Goal: Task Accomplishment & Management: Complete application form

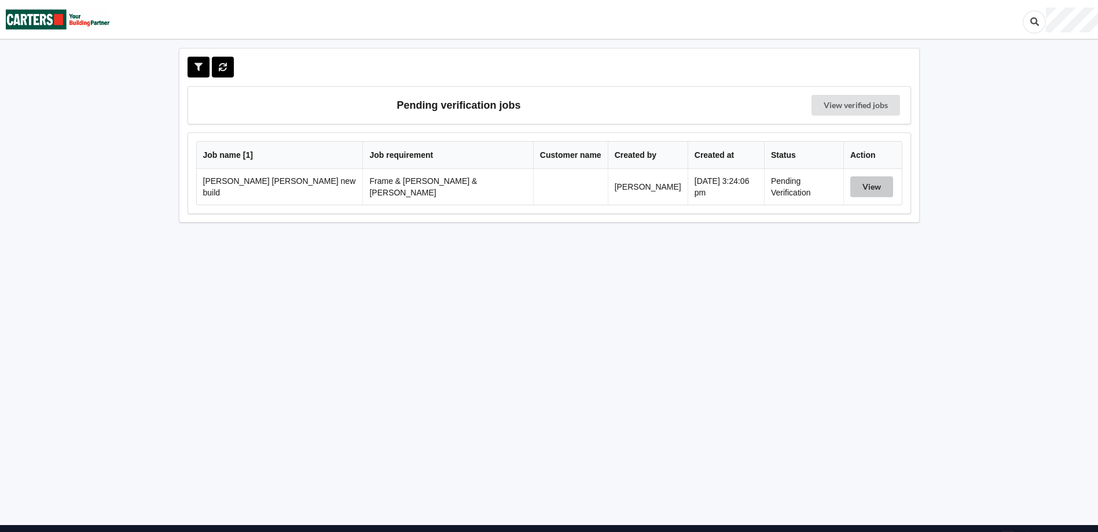
click at [858, 185] on button "View" at bounding box center [871, 187] width 43 height 21
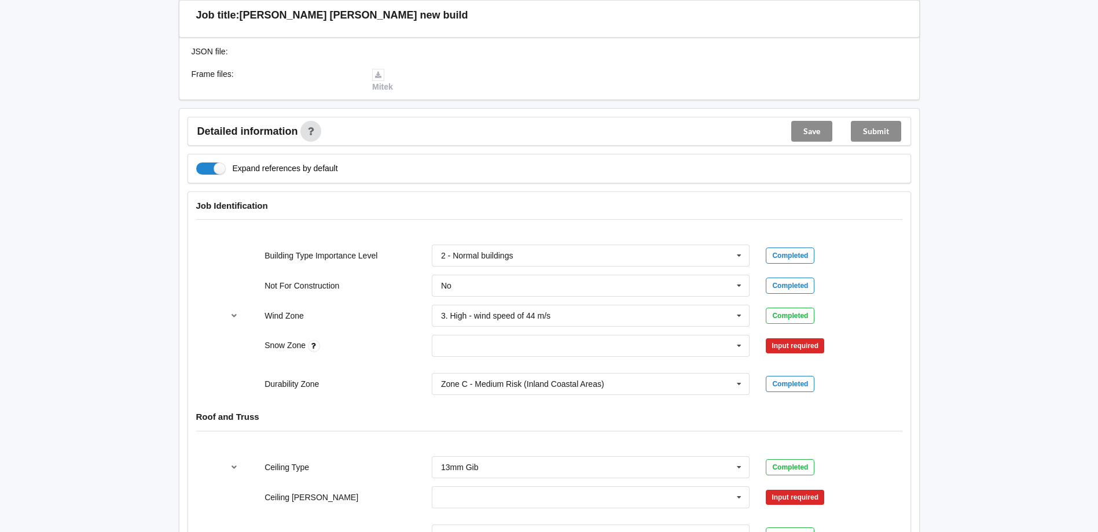
scroll to position [347, 0]
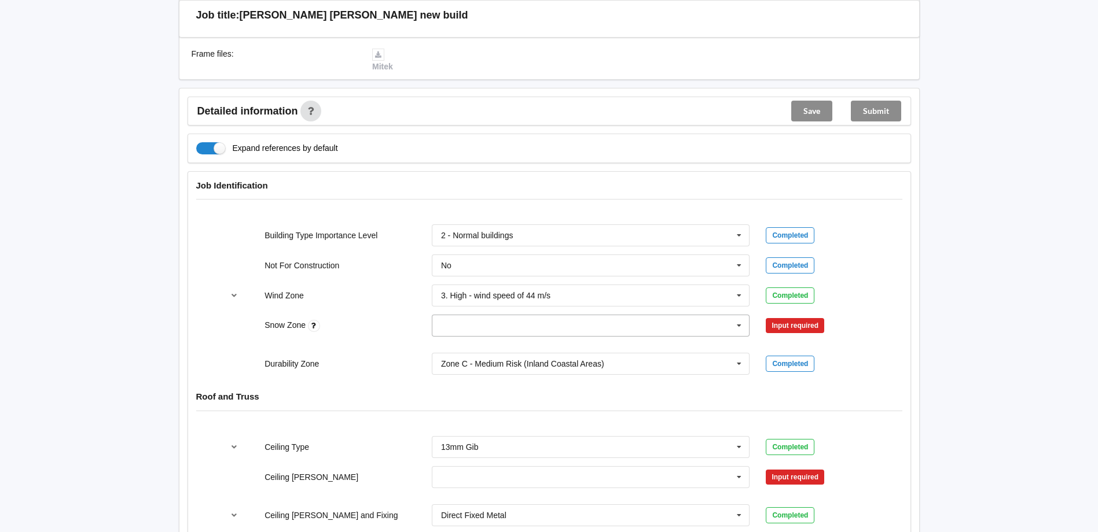
click at [739, 315] on icon at bounding box center [738, 325] width 17 height 21
click at [584, 317] on input "text" at bounding box center [591, 325] width 317 height 21
click at [579, 336] on div "N0" at bounding box center [590, 346] width 317 height 21
click at [795, 317] on button "Confirm input" at bounding box center [800, 326] width 69 height 19
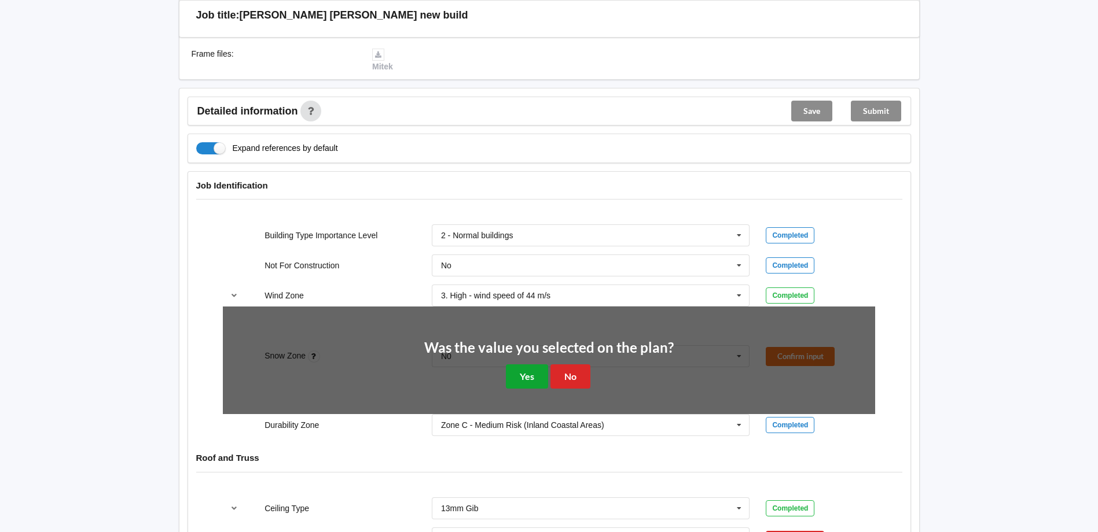
click at [537, 365] on button "Yes" at bounding box center [527, 377] width 42 height 24
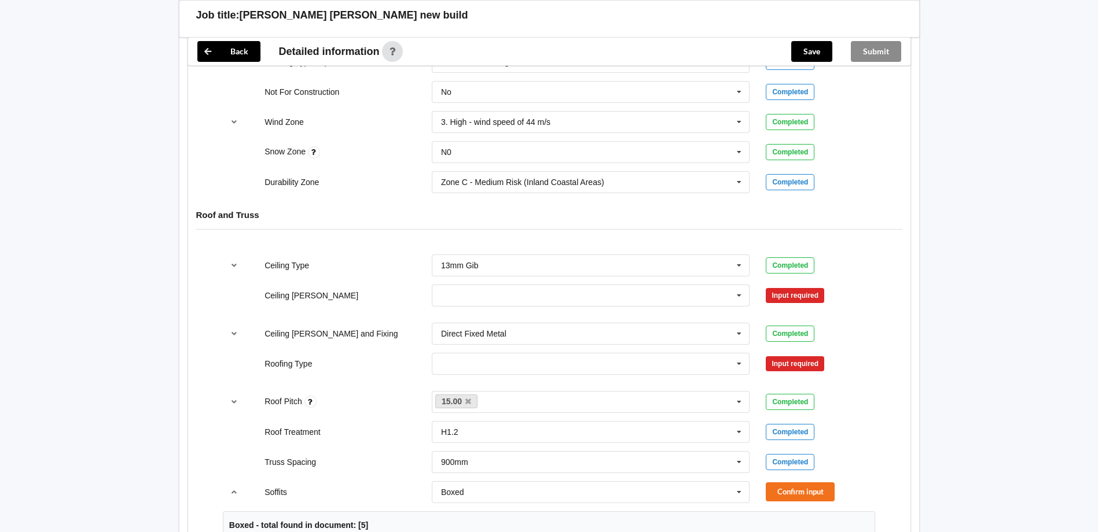
scroll to position [579, 0]
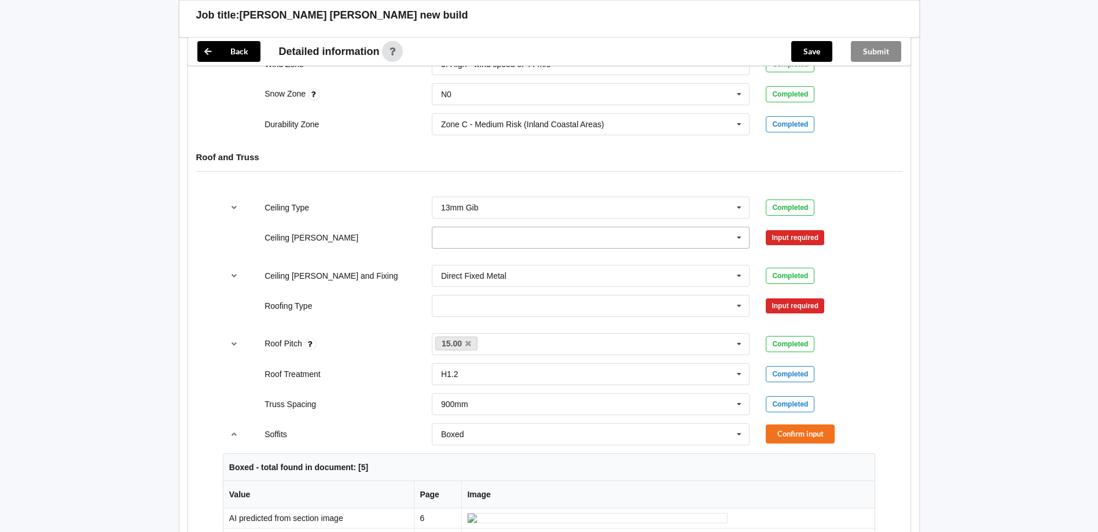
click at [739, 227] on icon at bounding box center [738, 237] width 17 height 21
click at [635, 291] on div "600mm" at bounding box center [590, 301] width 317 height 21
click at [783, 268] on div "Completed" at bounding box center [790, 276] width 49 height 16
click at [741, 296] on icon at bounding box center [738, 306] width 17 height 21
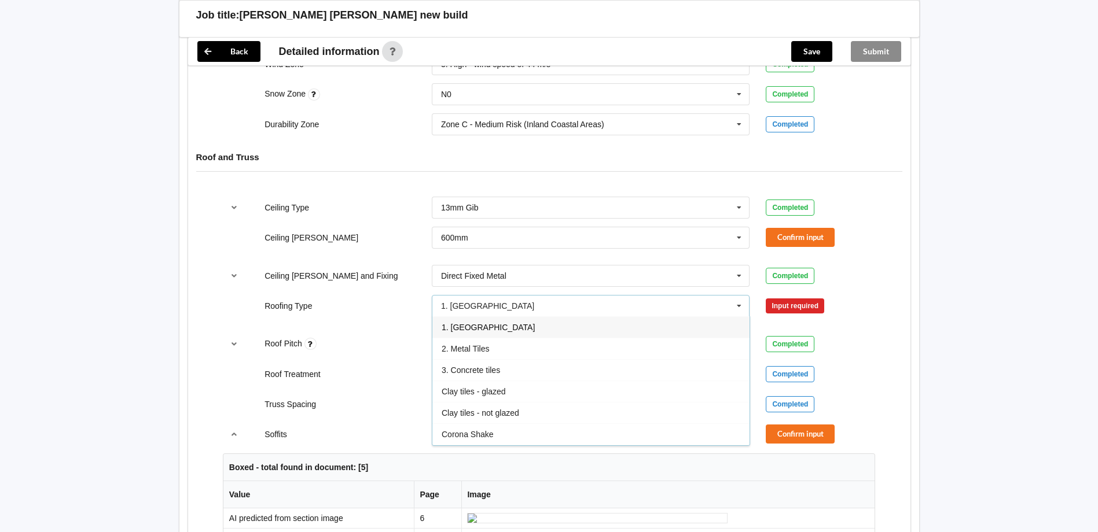
click at [608, 317] on div "1. [GEOGRAPHIC_DATA]" at bounding box center [590, 327] width 317 height 21
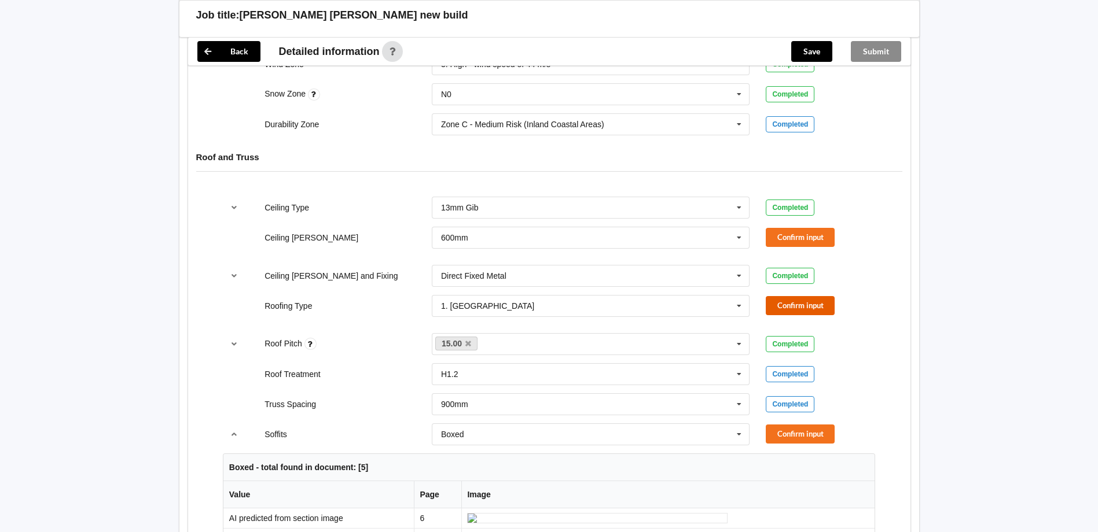
click at [797, 297] on button "Confirm input" at bounding box center [800, 305] width 69 height 19
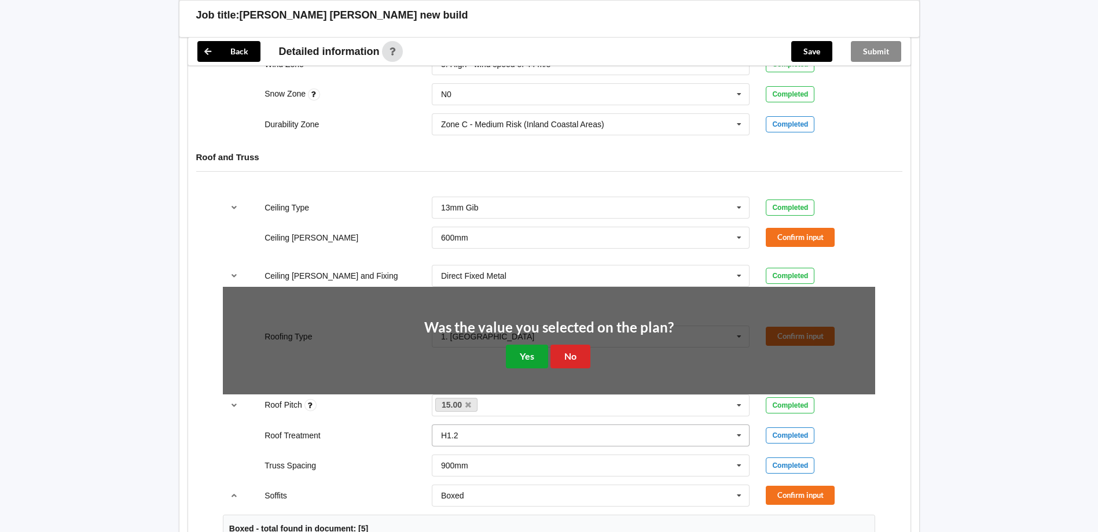
click at [525, 350] on button "Yes" at bounding box center [527, 357] width 42 height 24
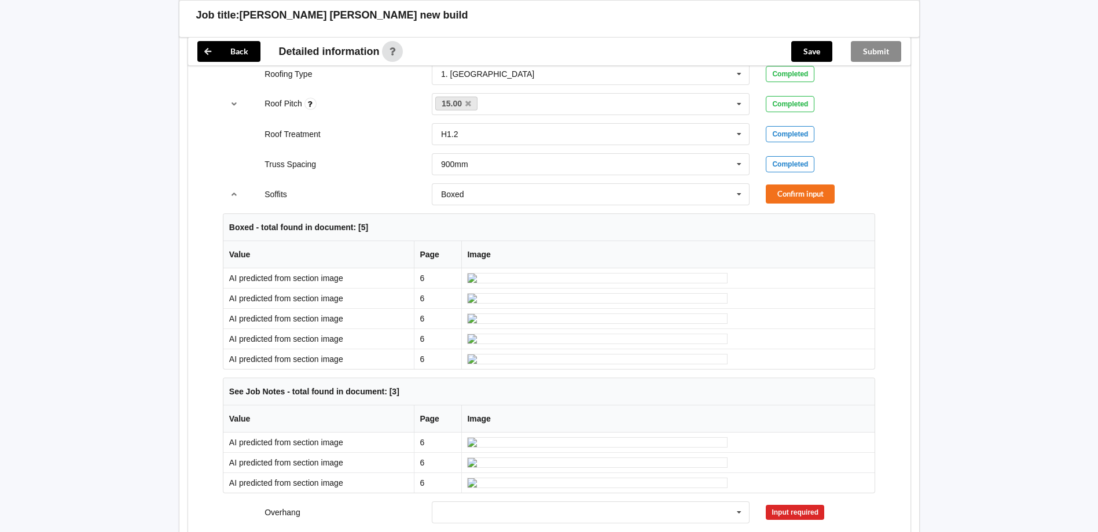
scroll to position [810, 0]
click at [800, 185] on button "Confirm input" at bounding box center [800, 194] width 69 height 19
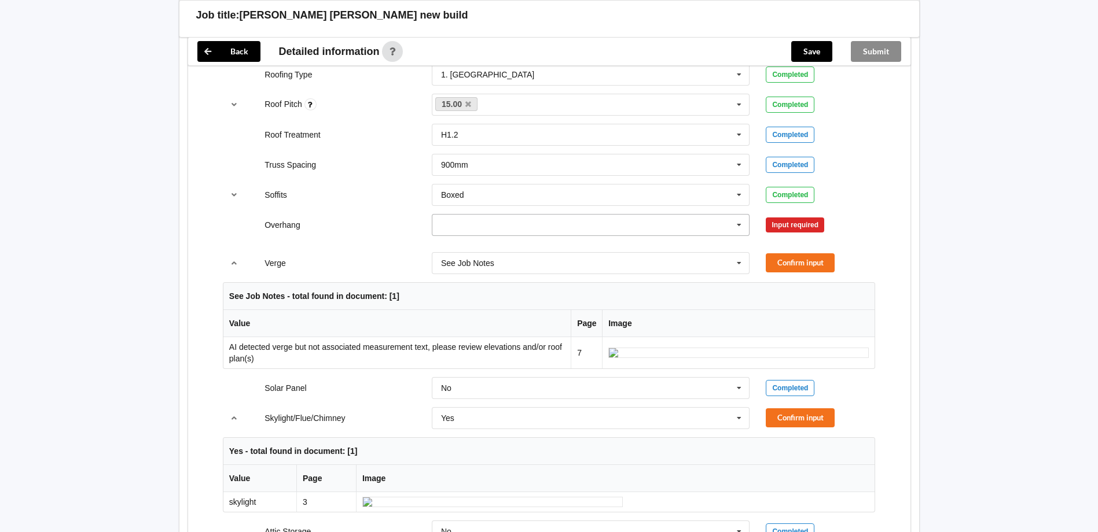
click at [740, 215] on icon at bounding box center [738, 225] width 17 height 21
type input "200mm"
click at [901, 202] on div "Ceiling Type 13mm Gib 10mm Gib 12mm MDF 12mm Ply 13mm Gib None See Job Notes Co…" at bounding box center [549, 284] width 722 height 654
click at [739, 215] on icon at bounding box center [738, 225] width 17 height 21
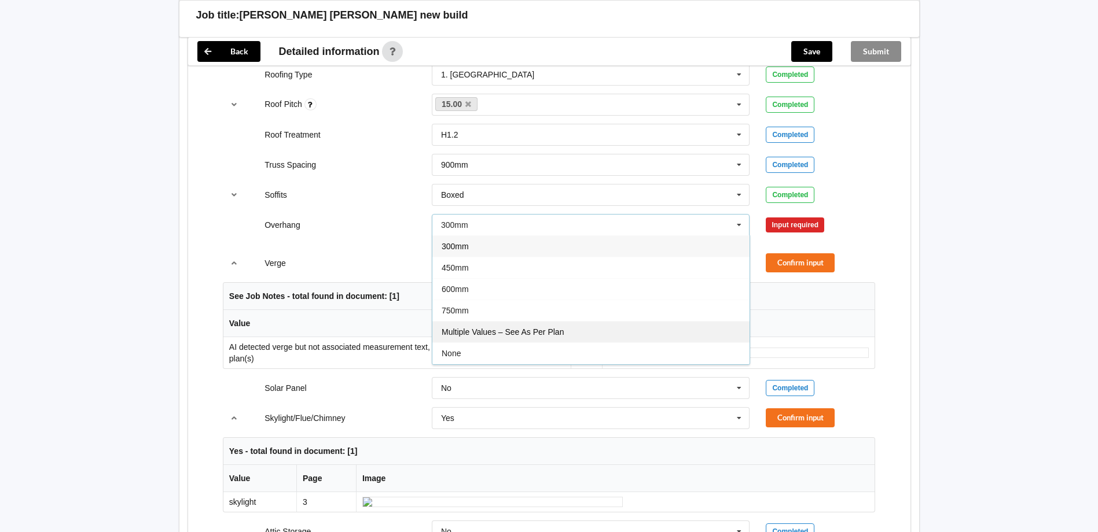
click at [574, 321] on div "Multiple Values – See As Per Plan" at bounding box center [590, 331] width 317 height 21
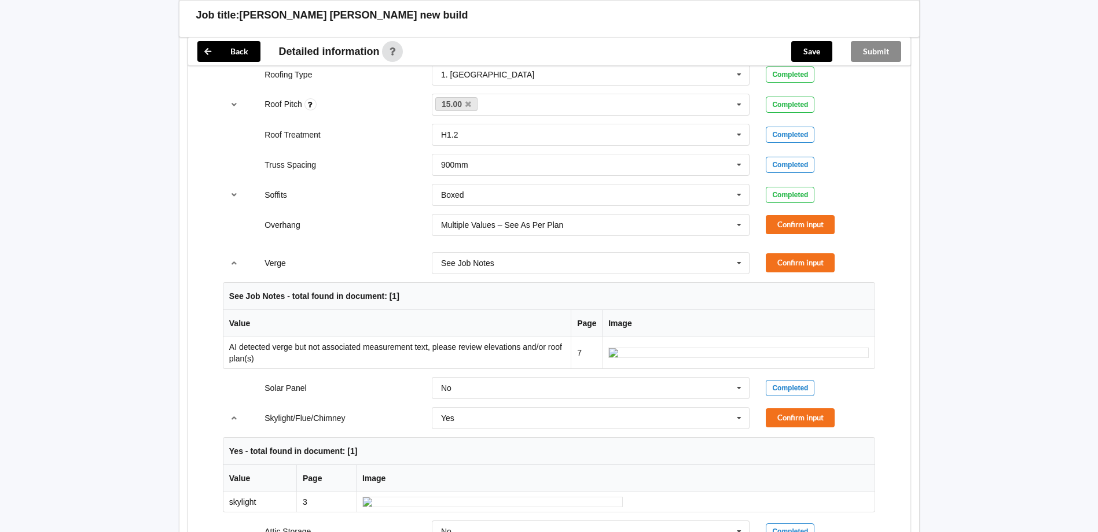
click at [391, 343] on td "AI detected verge but not associated measurement text, please review elevations…" at bounding box center [396, 352] width 347 height 31
click at [396, 311] on th "Value" at bounding box center [396, 323] width 347 height 27
click at [370, 358] on td "AI detected verge but not associated measurement text, please review elevations…" at bounding box center [396, 352] width 347 height 31
click at [800, 215] on button "Confirm input" at bounding box center [800, 224] width 69 height 19
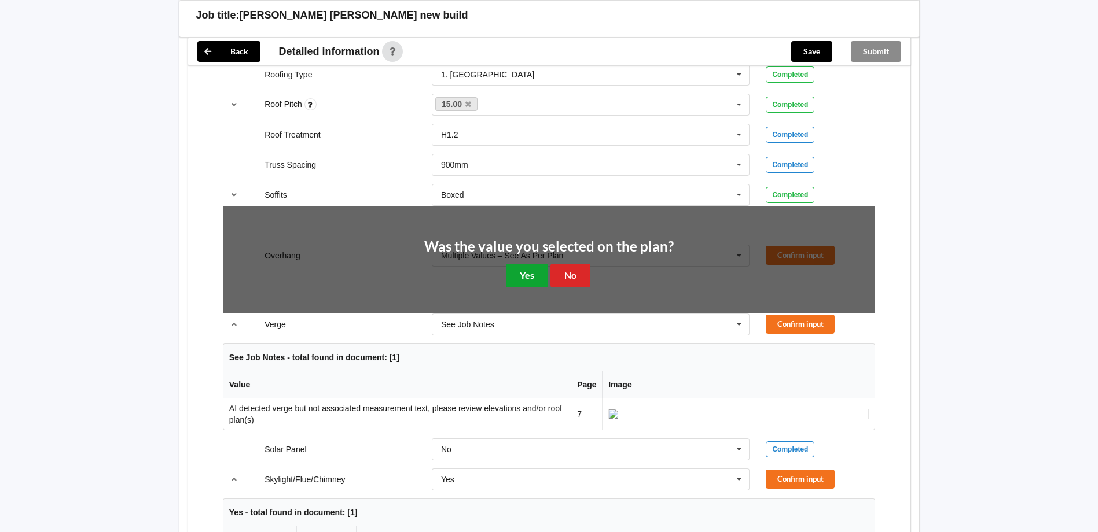
click at [534, 264] on button "Yes" at bounding box center [527, 276] width 42 height 24
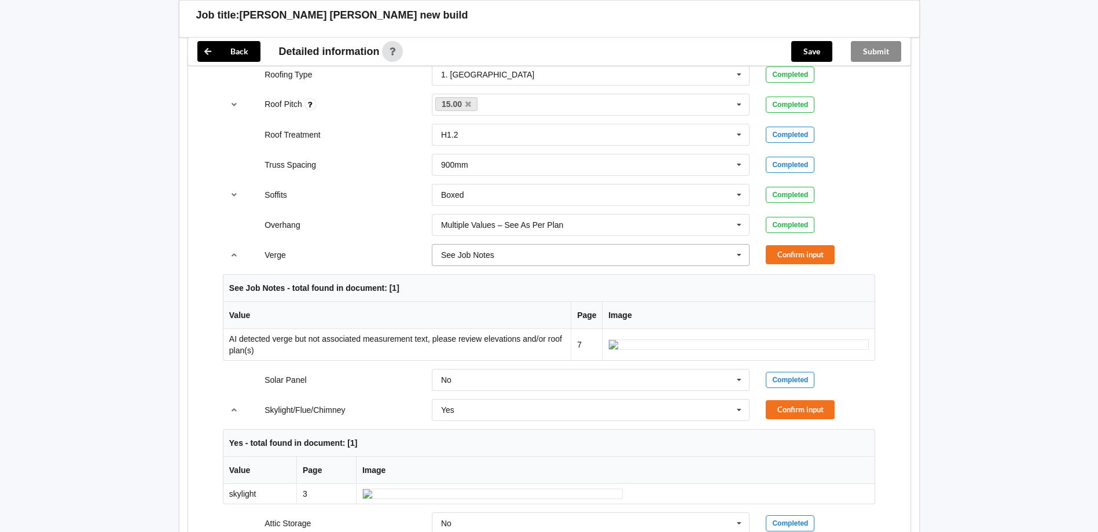
click at [741, 245] on icon at bounding box center [738, 255] width 17 height 21
type input "200"
click at [802, 245] on button "Confirm input" at bounding box center [800, 254] width 69 height 19
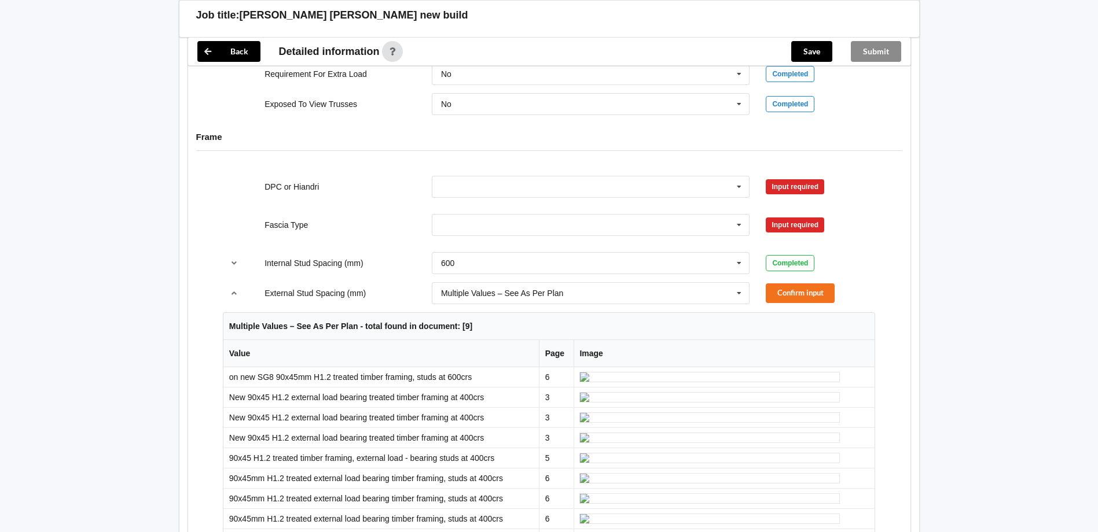
scroll to position [1215, 0]
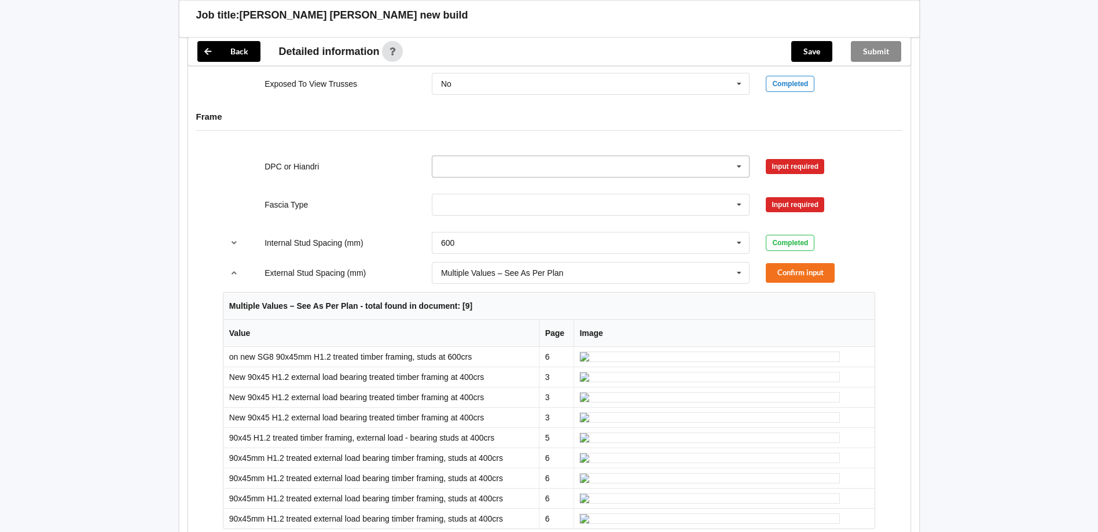
click at [741, 178] on icon at bounding box center [738, 166] width 17 height 21
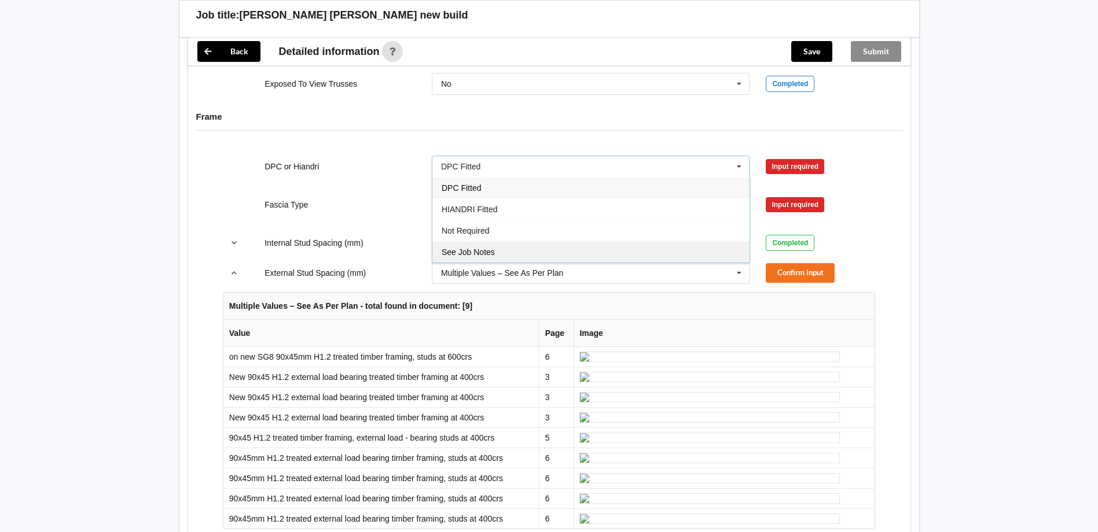
click at [592, 263] on div "See Job Notes" at bounding box center [590, 251] width 317 height 21
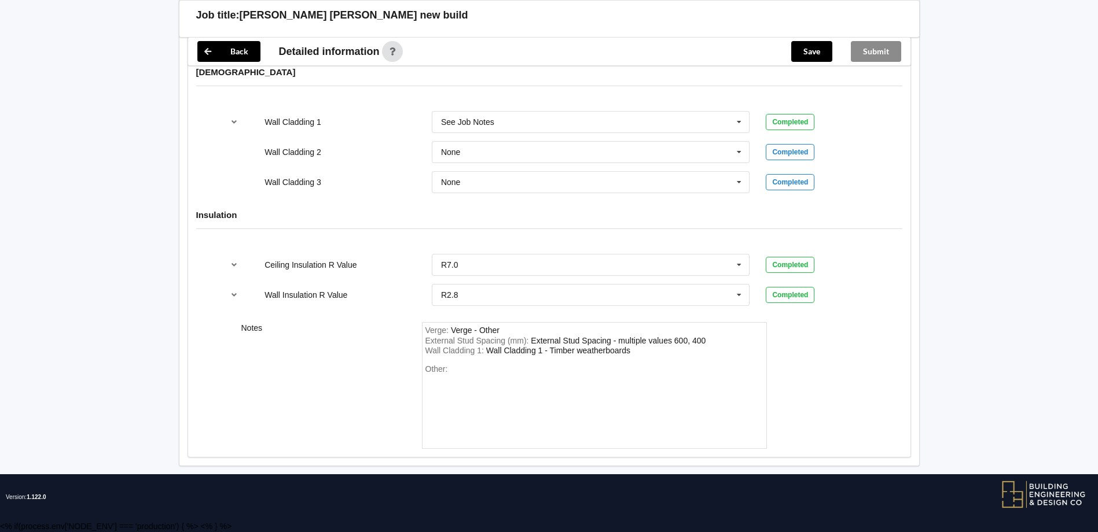
scroll to position [2361, 0]
click at [517, 332] on div "Verge : Verge - Other" at bounding box center [594, 331] width 338 height 10
click at [642, 351] on div "Wall Cladding 1 : Wall Cladding 1 - Timber weatherboards" at bounding box center [594, 351] width 338 height 10
drag, startPoint x: 653, startPoint y: 347, endPoint x: 662, endPoint y: 370, distance: 24.5
click at [670, 378] on div "Other:" at bounding box center [594, 405] width 338 height 81
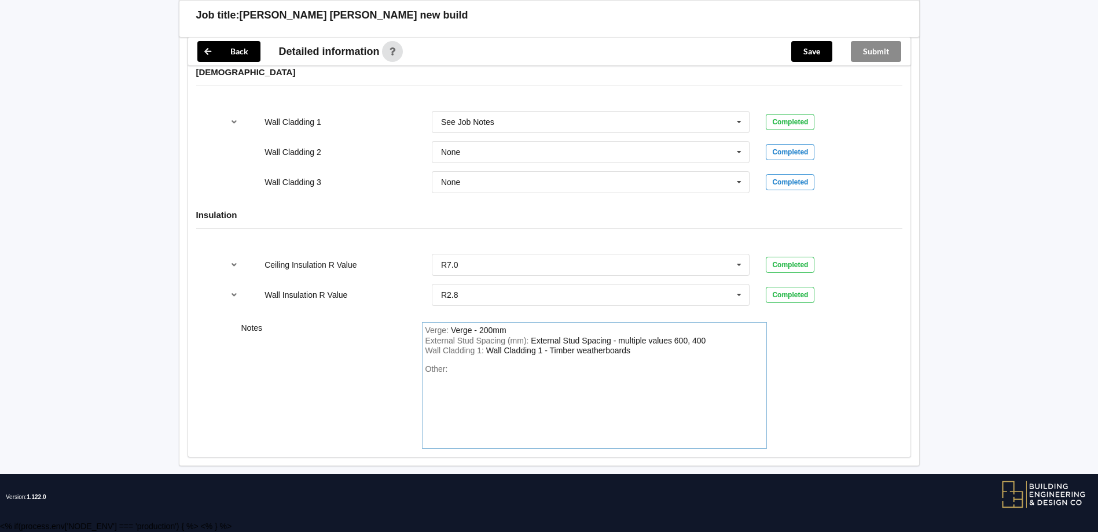
click at [643, 354] on div "Wall Cladding 1 : Wall Cladding 1 - Timber weatherboards" at bounding box center [594, 351] width 338 height 10
drag, startPoint x: 644, startPoint y: 354, endPoint x: 655, endPoint y: 368, distance: 18.2
click at [655, 368] on div "Other:" at bounding box center [594, 405] width 338 height 81
click at [650, 351] on div "Wall Cladding 1 : Wall Cladding 1 - Timber weatherboards" at bounding box center [594, 351] width 338 height 10
click at [673, 363] on div "Verge : Verge - 200mm External Stud Spacing (mm) : External Stud Spacing - mult…" at bounding box center [594, 385] width 345 height 127
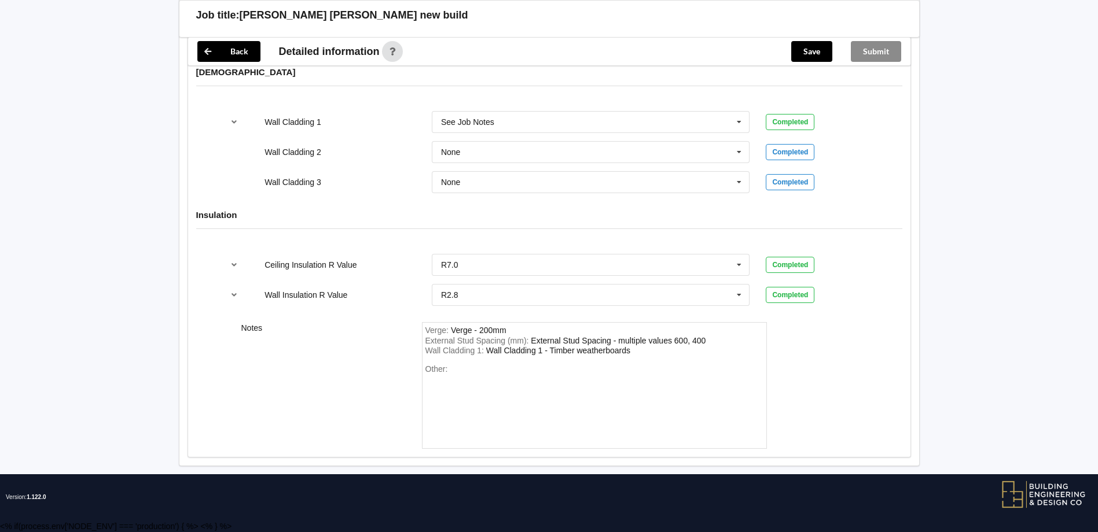
click at [673, 357] on div "Verge : Verge - 200mm External Stud Spacing (mm) : External Stud Spacing - mult…" at bounding box center [594, 385] width 345 height 127
click at [671, 357] on div "Verge : Verge - 200mm External Stud Spacing (mm) : External Stud Spacing - mult…" at bounding box center [594, 385] width 345 height 127
drag, startPoint x: 654, startPoint y: 357, endPoint x: 647, endPoint y: 357, distance: 6.9
click at [652, 357] on div "Verge : Verge - 200mm External Stud Spacing (mm) : External Stud Spacing - mult…" at bounding box center [594, 385] width 345 height 127
click at [534, 381] on div "Other:" at bounding box center [594, 405] width 338 height 81
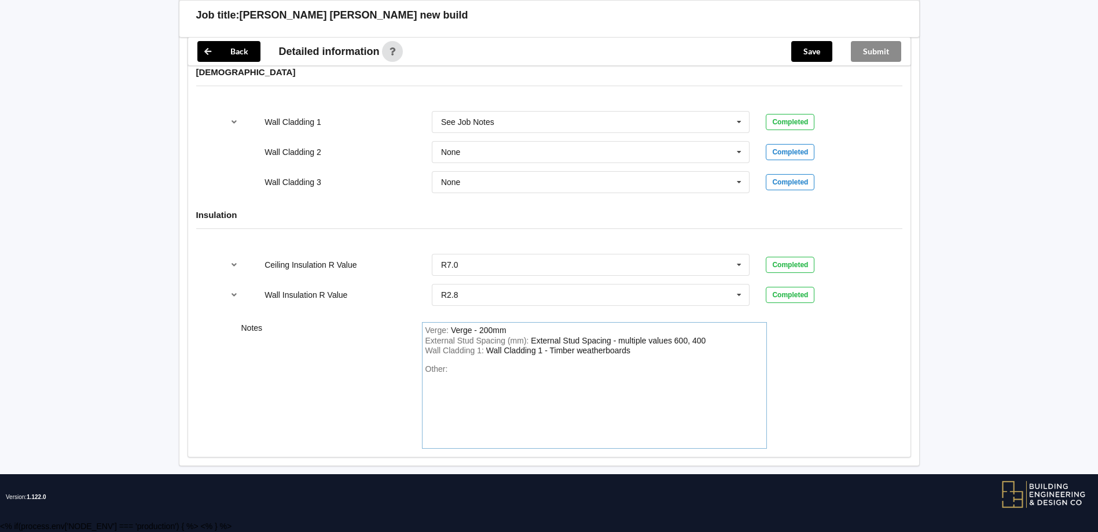
click at [646, 352] on div "Wall Cladding 1 : Wall Cladding 1 - Timber weatherboards" at bounding box center [594, 351] width 338 height 10
drag, startPoint x: 648, startPoint y: 353, endPoint x: 673, endPoint y: 377, distance: 34.8
click at [678, 379] on div "Other:" at bounding box center [594, 405] width 338 height 81
click at [644, 354] on div "Wall Cladding 1 : Wall Cladding 1 - Timber weatherboards" at bounding box center [594, 351] width 338 height 10
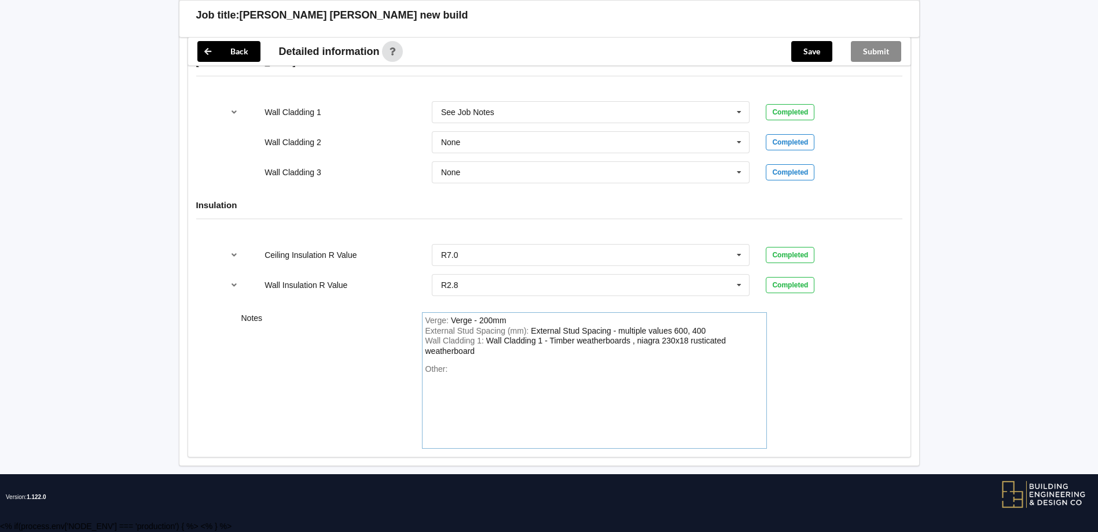
scroll to position [2313, 0]
click at [809, 51] on button "Save" at bounding box center [811, 51] width 41 height 21
click at [874, 52] on div "Submit" at bounding box center [876, 52] width 69 height 28
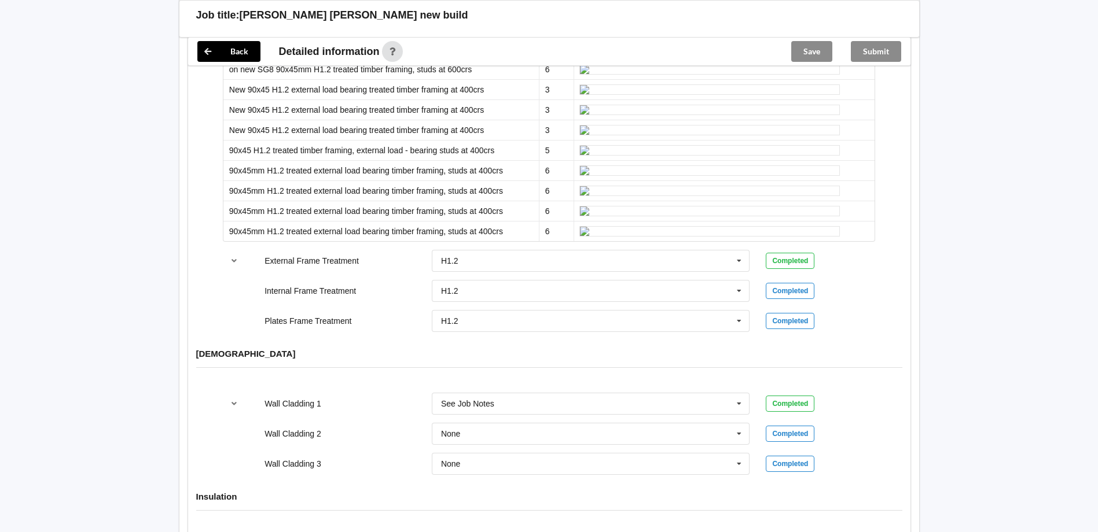
scroll to position [1329, 0]
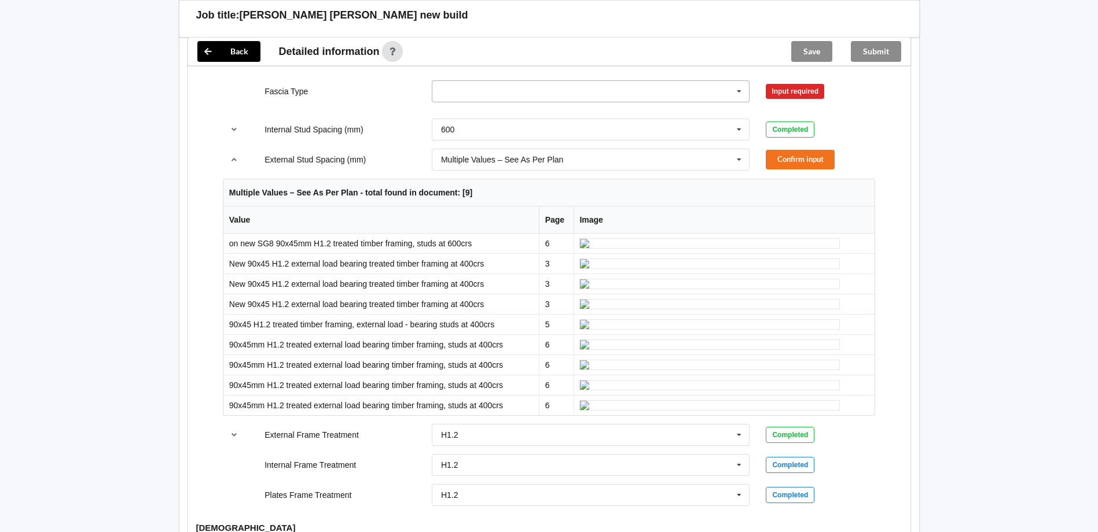
click at [741, 102] on icon at bounding box center [738, 91] width 17 height 21
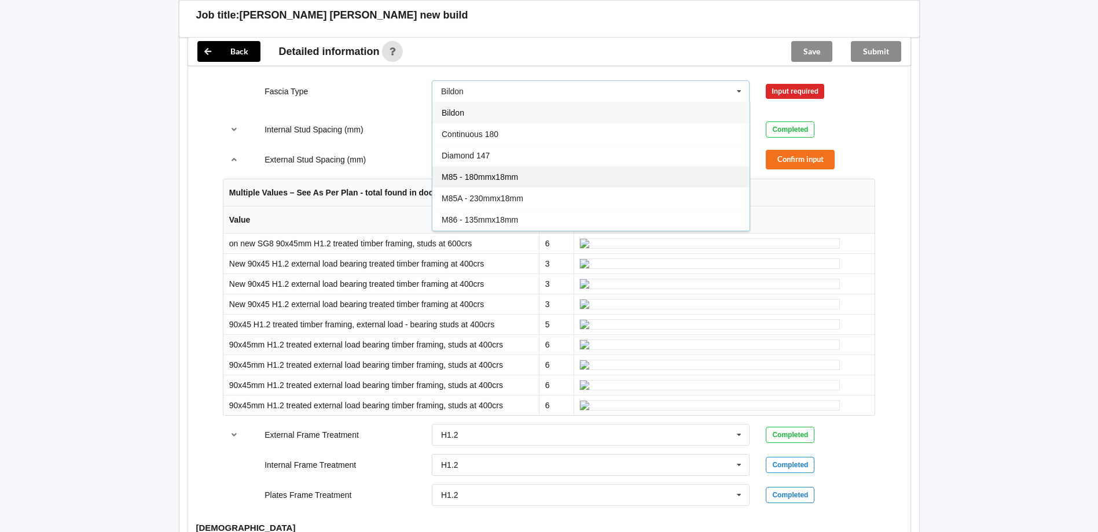
click at [516, 182] on span "M85 - 180mmx18mm" at bounding box center [480, 176] width 76 height 9
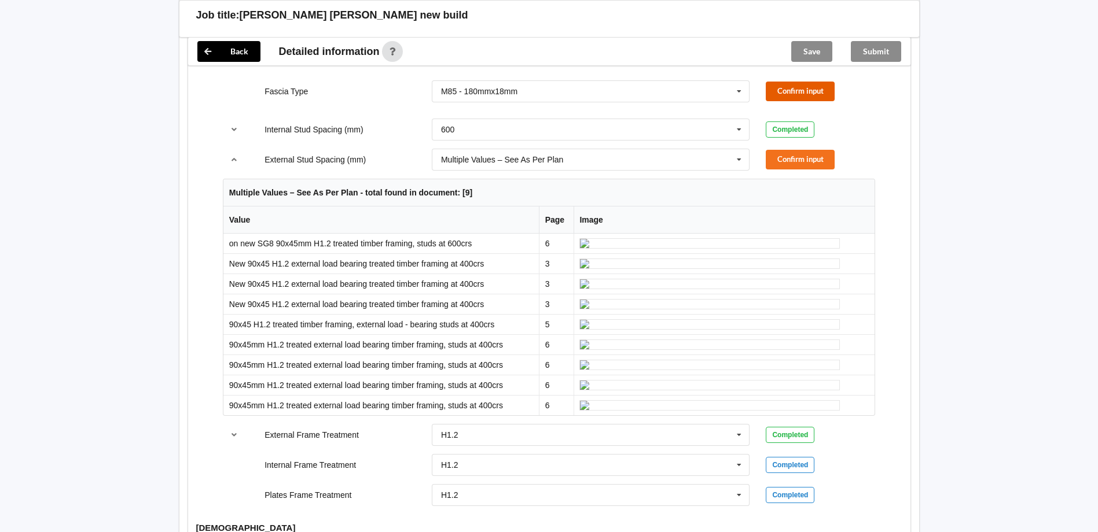
click at [796, 101] on button "Confirm input" at bounding box center [800, 91] width 69 height 19
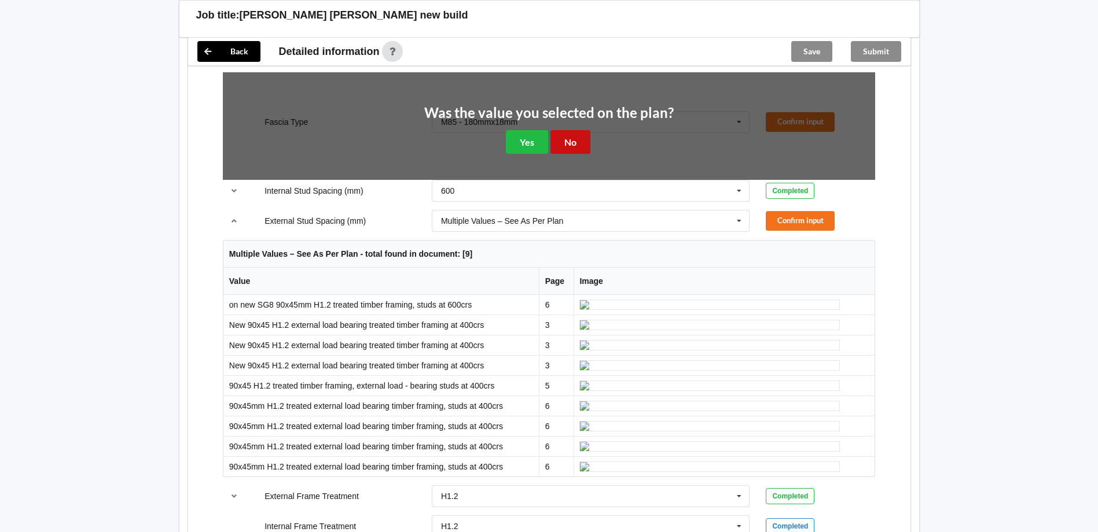
click at [573, 154] on button "No" at bounding box center [570, 142] width 40 height 24
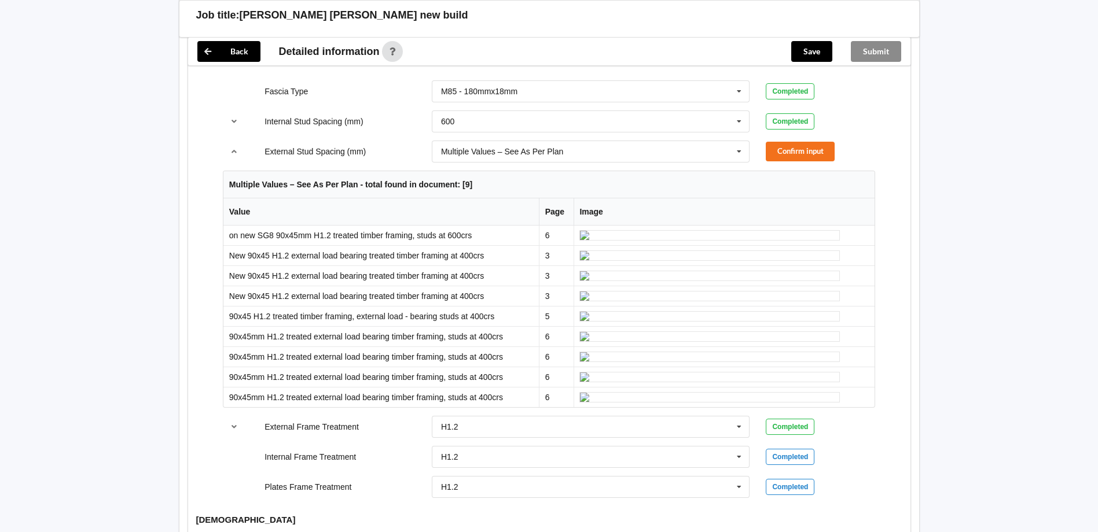
click at [784, 63] on button "Confirm input" at bounding box center [800, 52] width 69 height 19
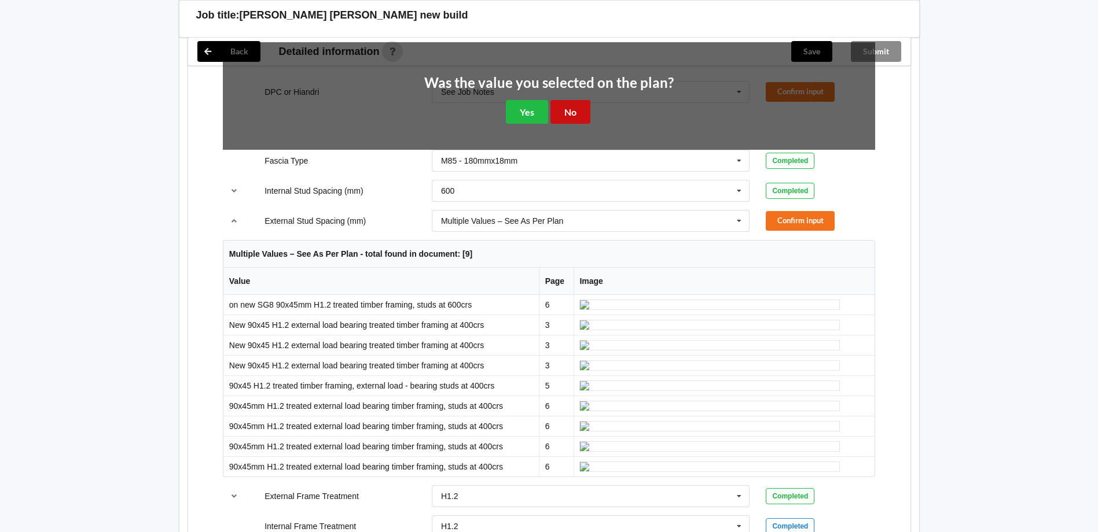
click at [567, 124] on button "No" at bounding box center [570, 112] width 40 height 24
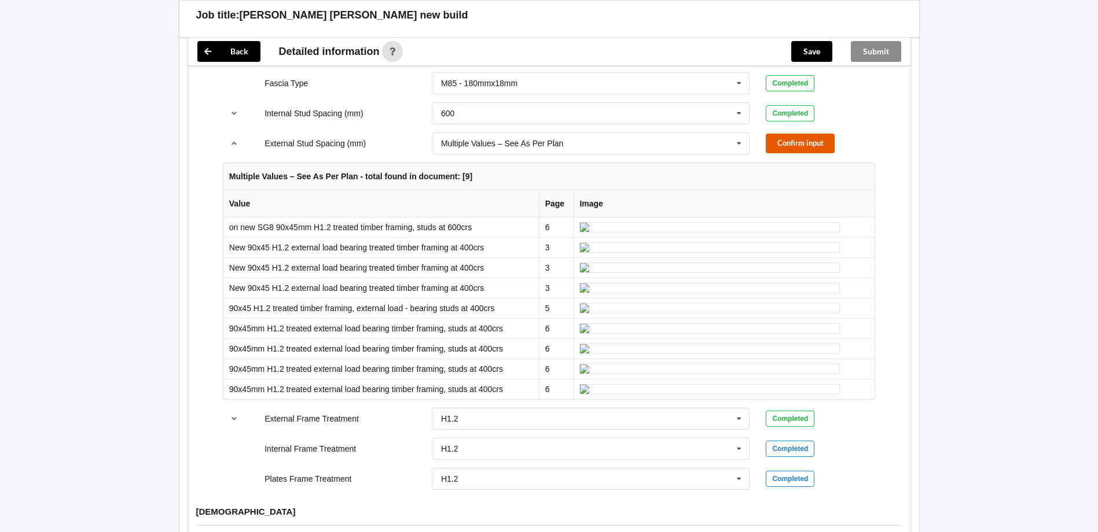
click at [791, 153] on button "Confirm input" at bounding box center [800, 143] width 69 height 19
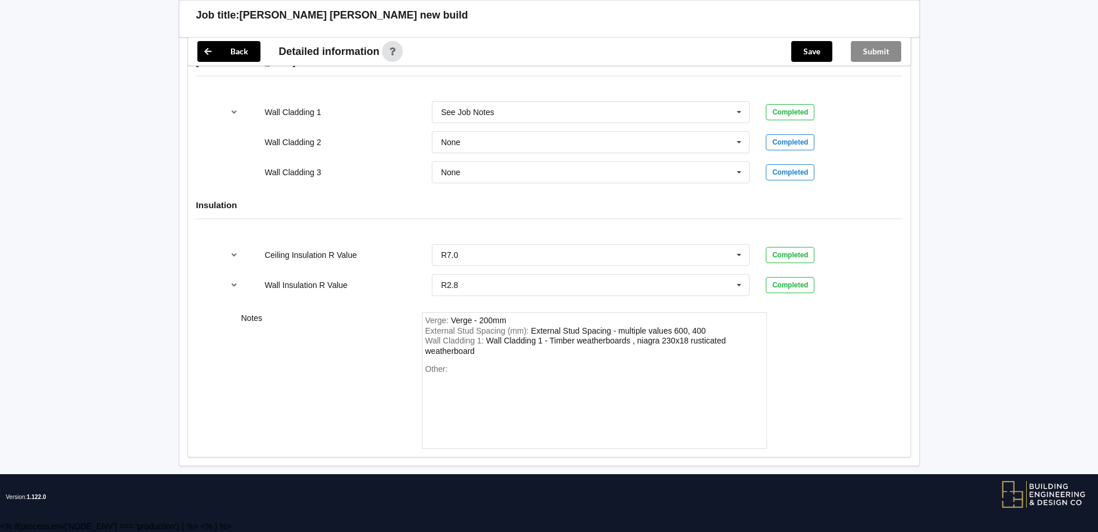
scroll to position [1643, 0]
click at [495, 376] on div "Other:" at bounding box center [594, 405] width 338 height 81
click at [815, 49] on button "Save" at bounding box center [811, 51] width 41 height 21
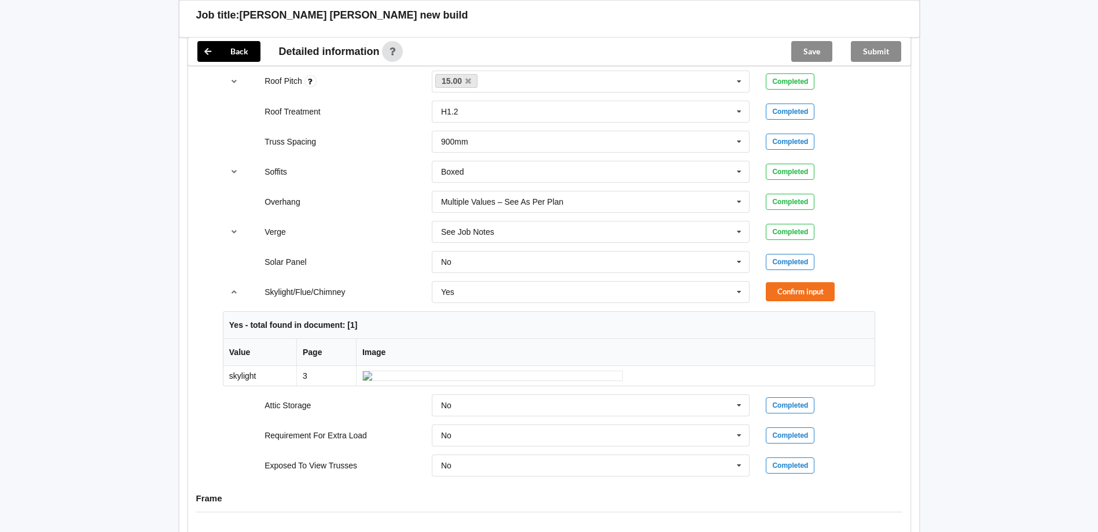
scroll to position [833, 0]
click at [788, 283] on button "Confirm input" at bounding box center [800, 292] width 69 height 19
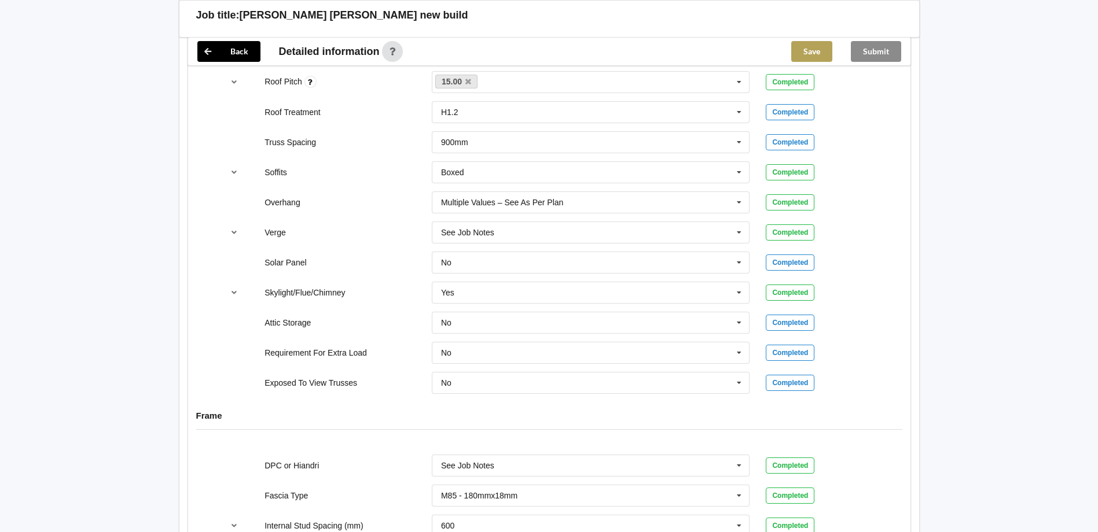
click at [803, 47] on button "Save" at bounding box center [811, 51] width 41 height 21
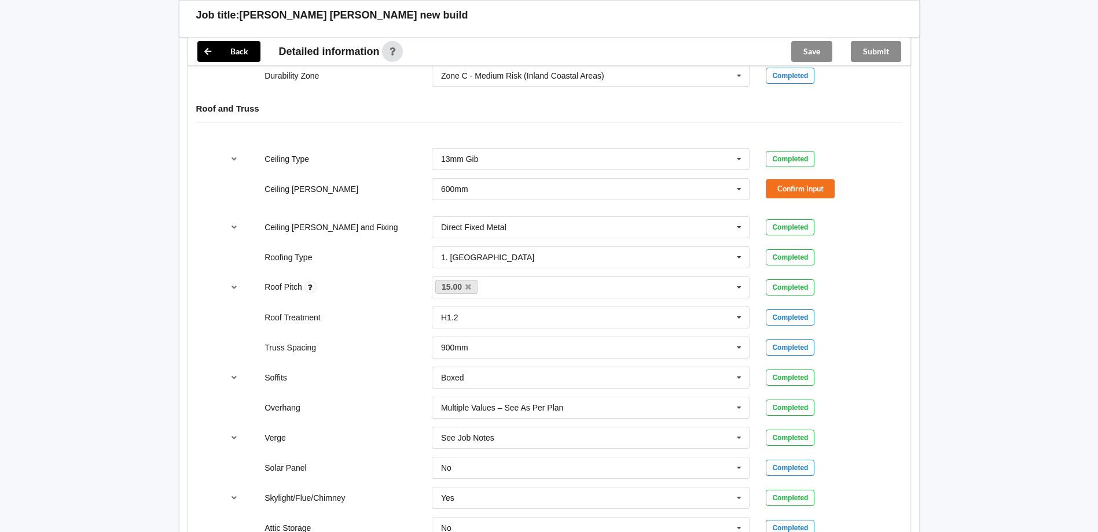
scroll to position [543, 0]
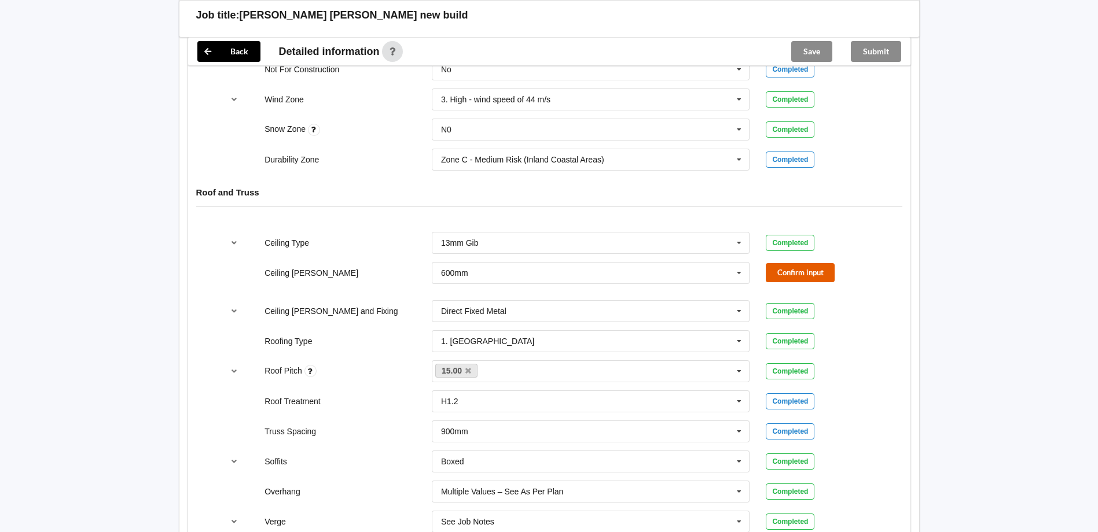
click at [788, 263] on button "Confirm input" at bounding box center [800, 272] width 69 height 19
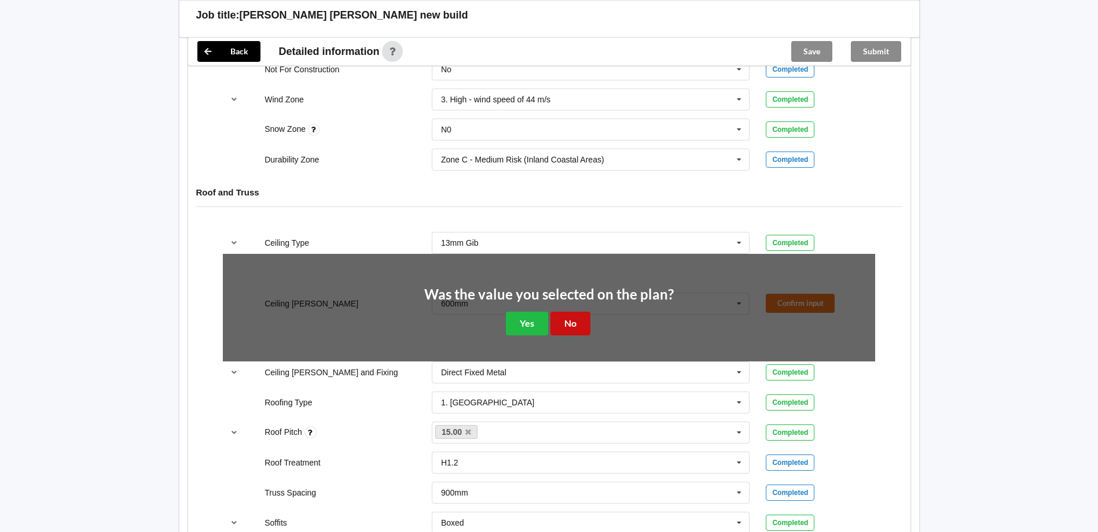
click at [572, 312] on button "No" at bounding box center [570, 324] width 40 height 24
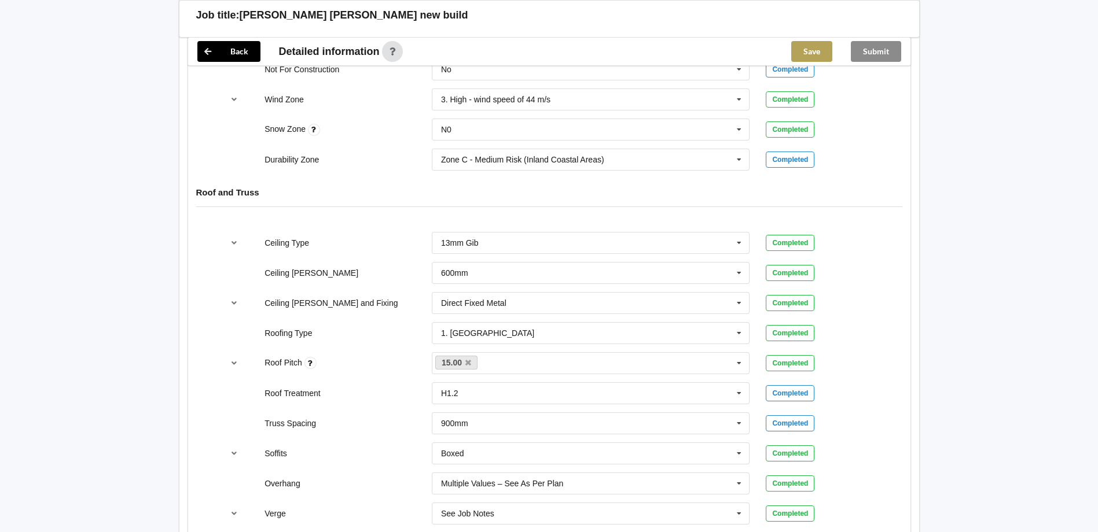
click at [819, 46] on button "Save" at bounding box center [811, 51] width 41 height 21
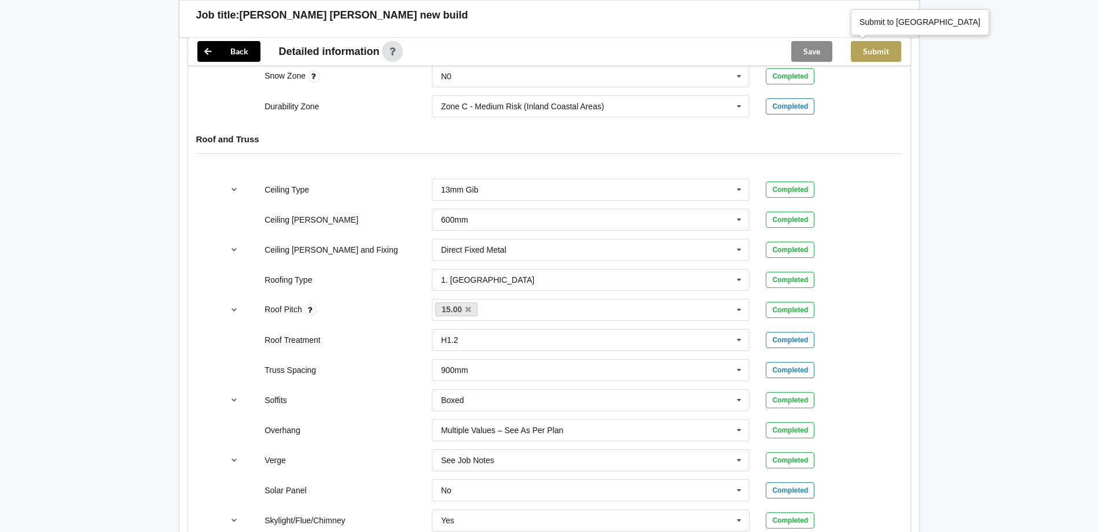
click at [878, 49] on button "Submit" at bounding box center [876, 51] width 50 height 21
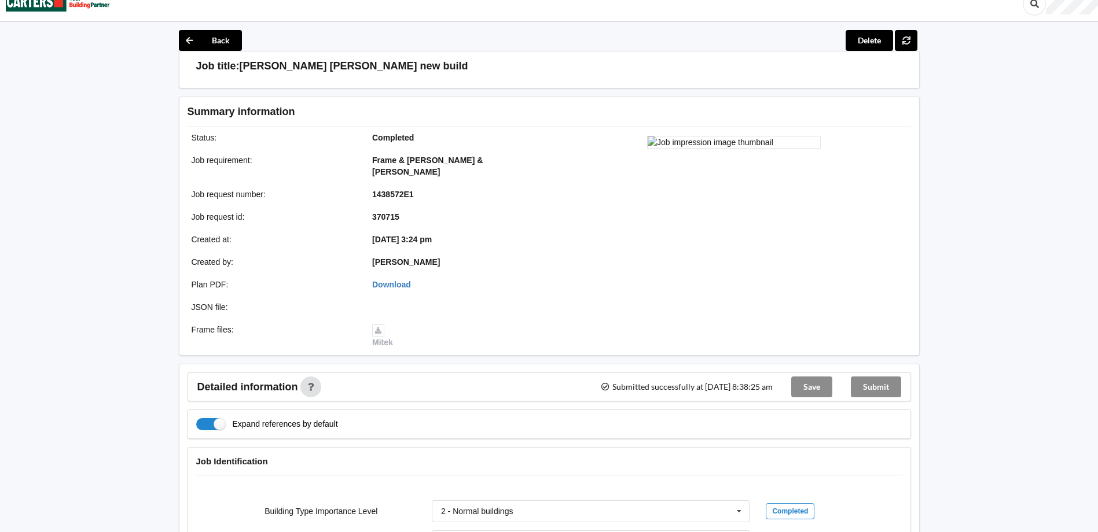
scroll to position [0, 0]
